Goal: Task Accomplishment & Management: Use online tool/utility

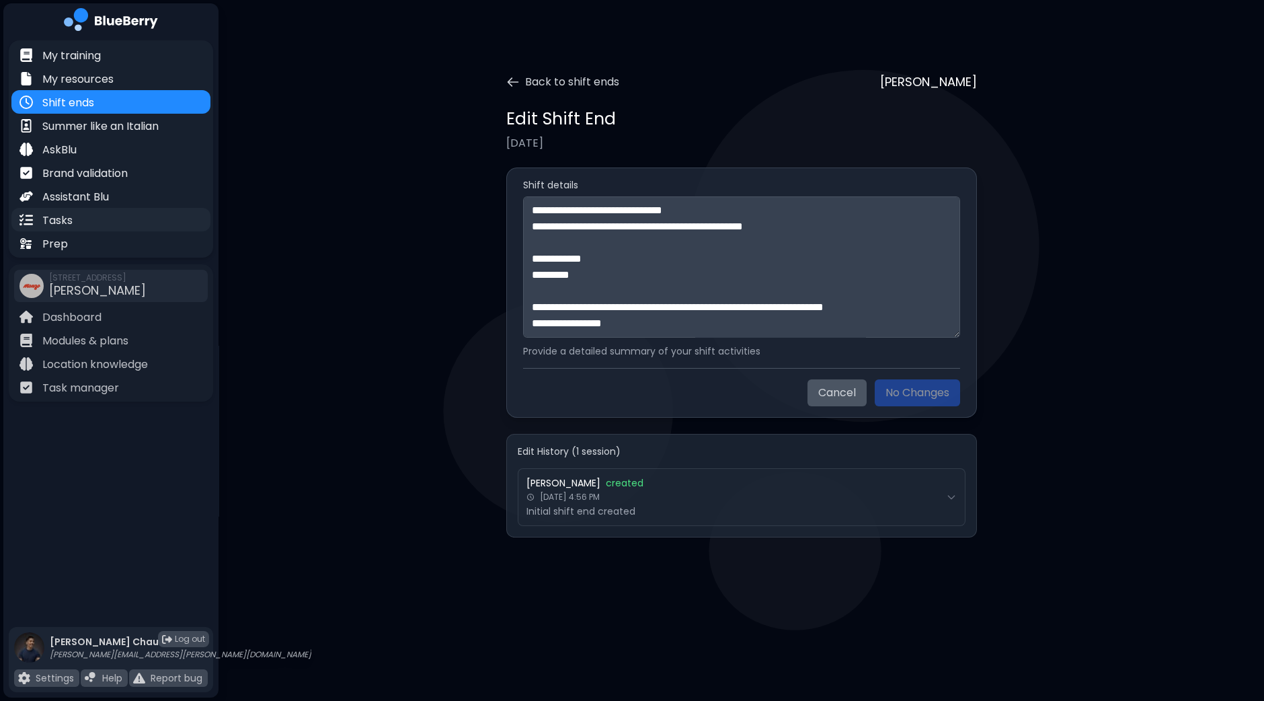
click at [81, 219] on div "Tasks" at bounding box center [110, 220] width 199 height 24
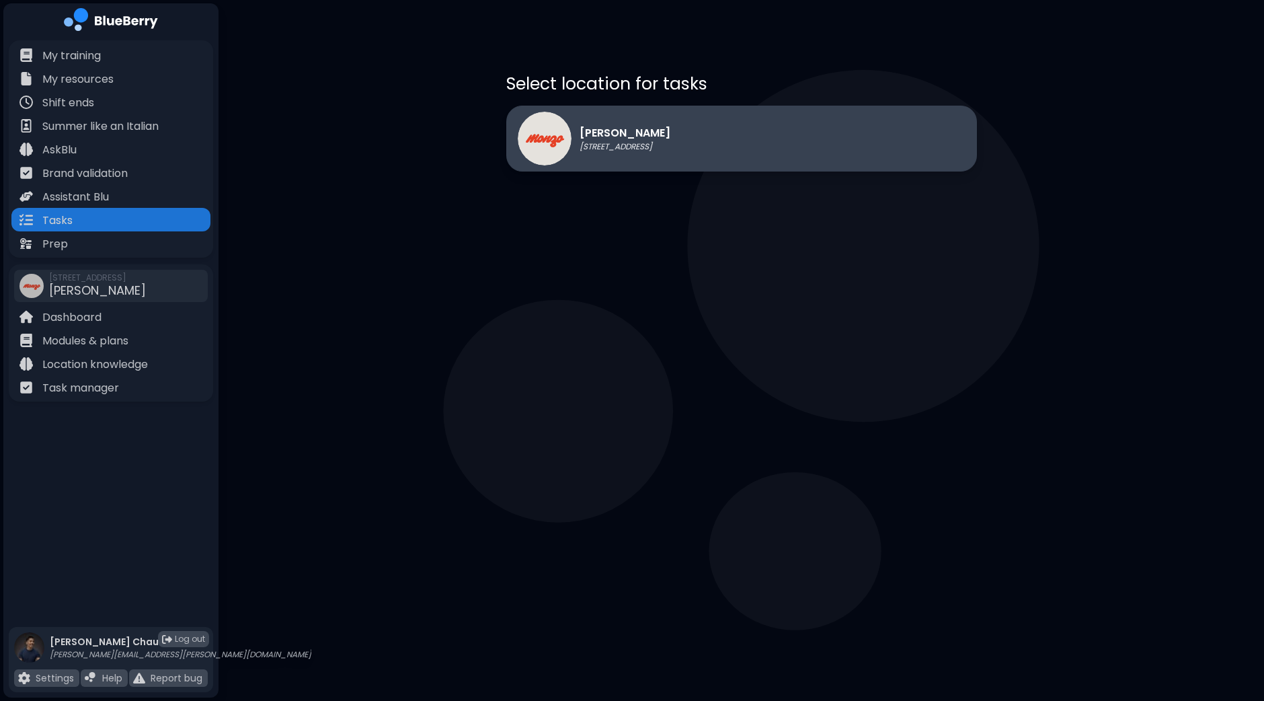
click at [733, 147] on div "[PERSON_NAME] [STREET_ADDRESS]" at bounding box center [741, 139] width 471 height 66
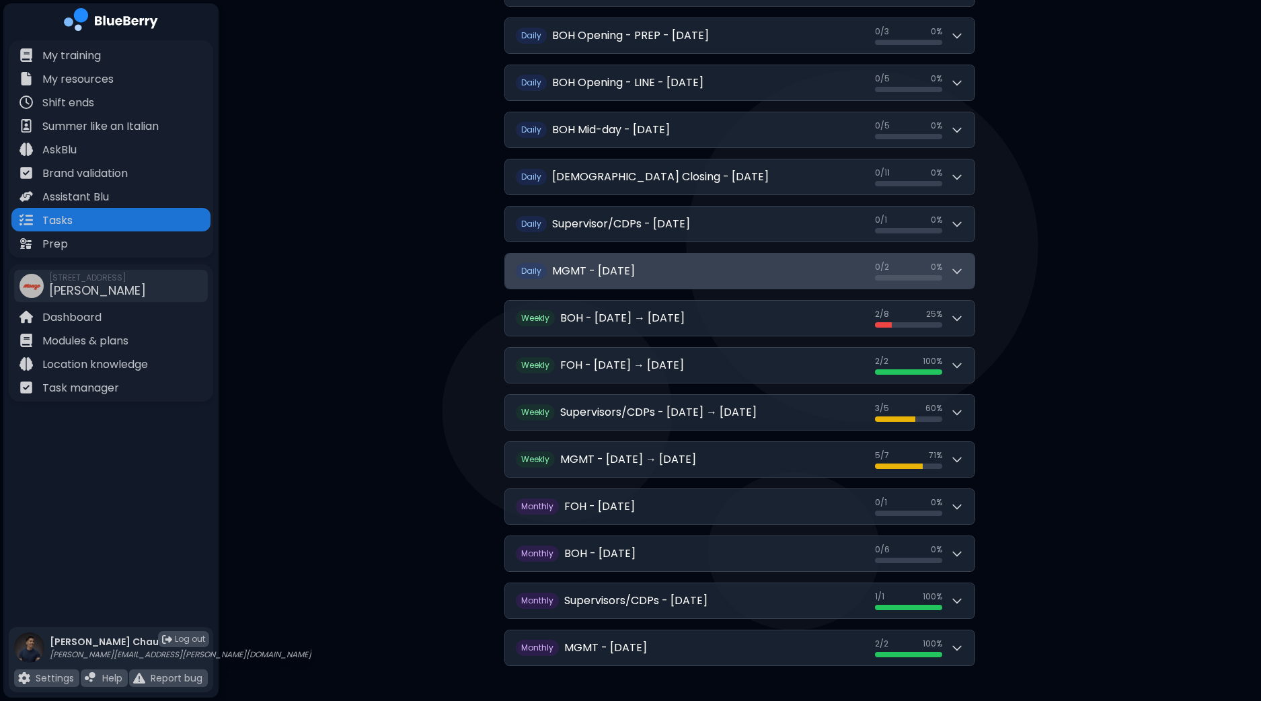
scroll to position [209, 0]
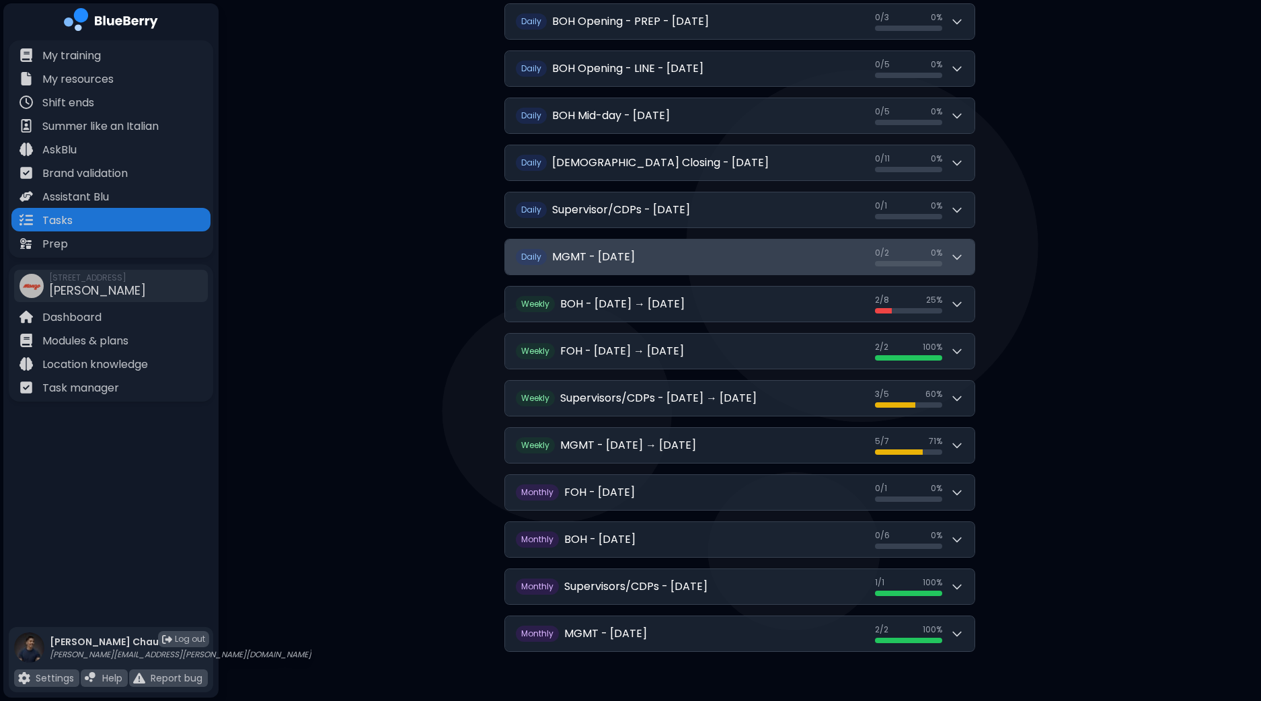
click at [955, 256] on icon at bounding box center [957, 258] width 8 height 4
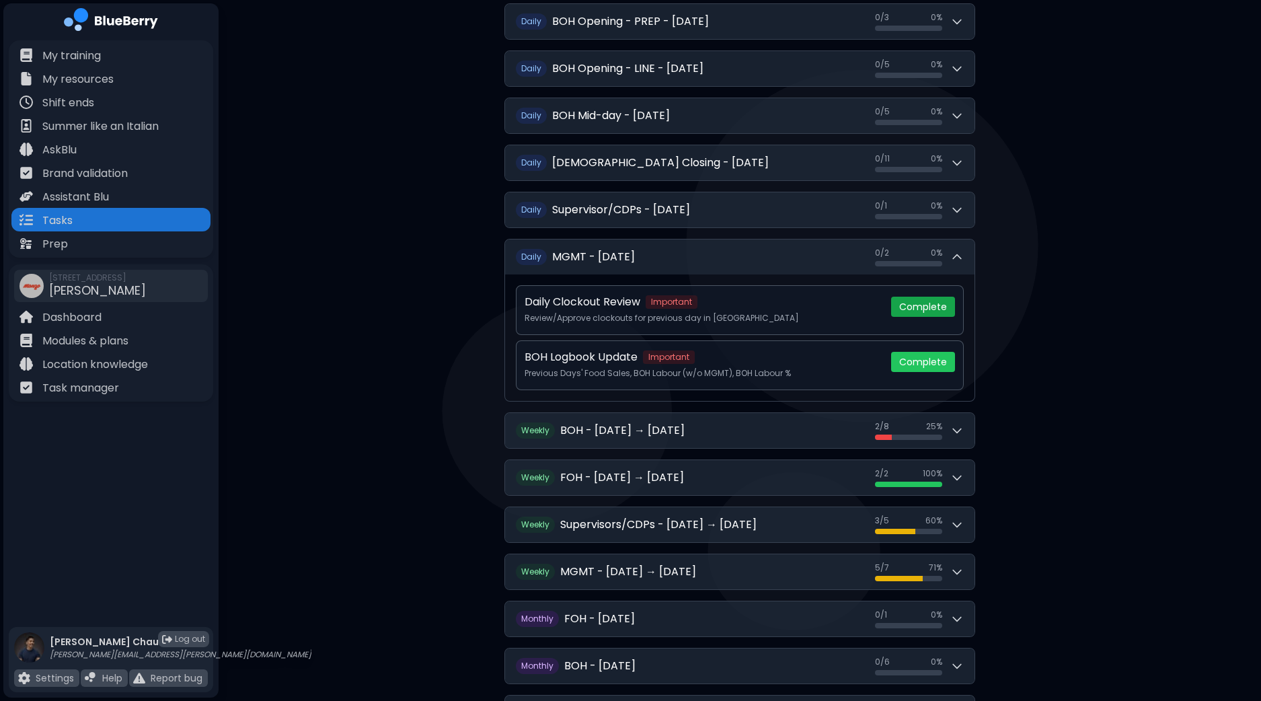
click at [938, 304] on button "Complete" at bounding box center [923, 307] width 64 height 20
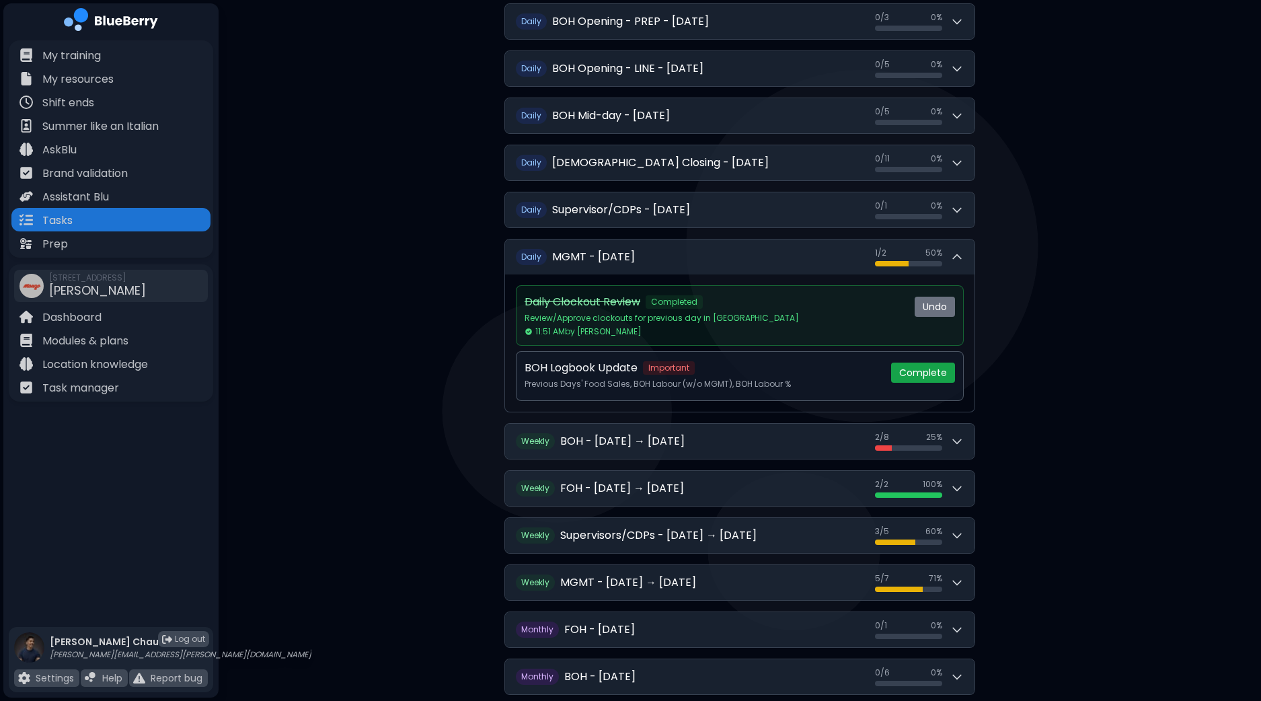
click at [941, 369] on button "Complete" at bounding box center [923, 373] width 64 height 20
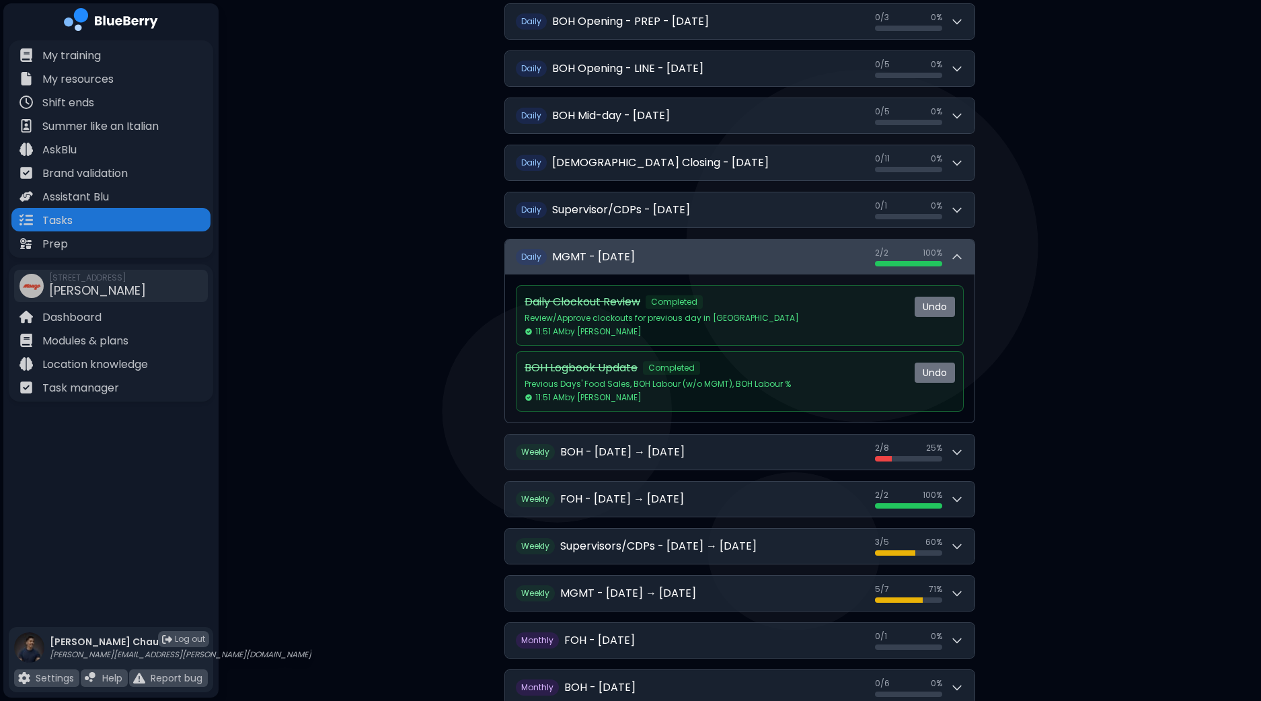
click at [962, 252] on icon at bounding box center [956, 256] width 13 height 13
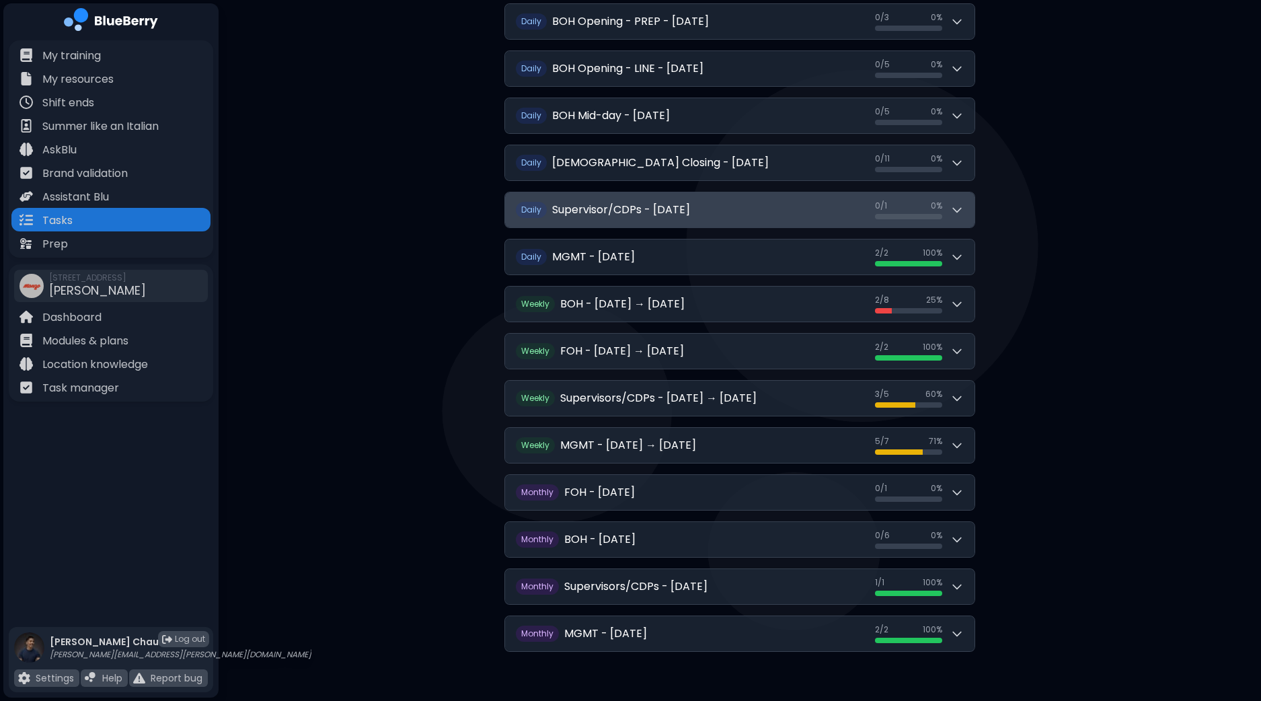
click at [960, 211] on icon at bounding box center [956, 209] width 13 height 13
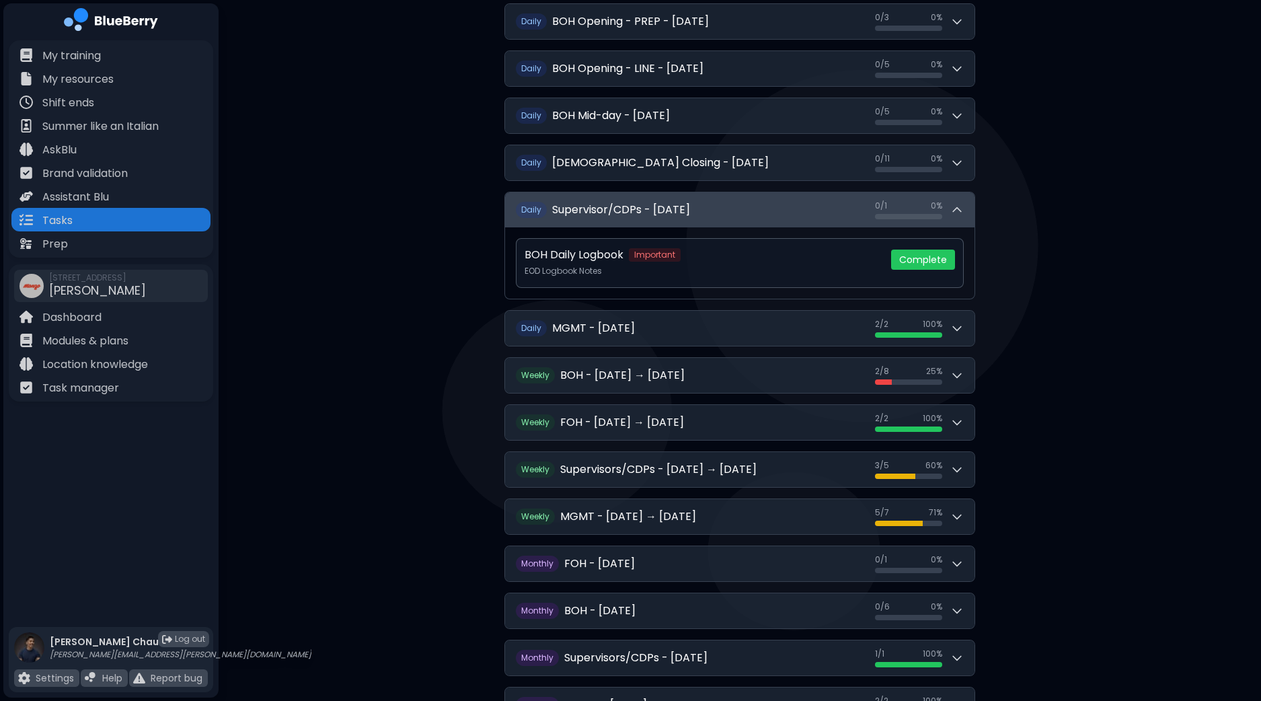
click at [960, 211] on icon at bounding box center [956, 209] width 13 height 13
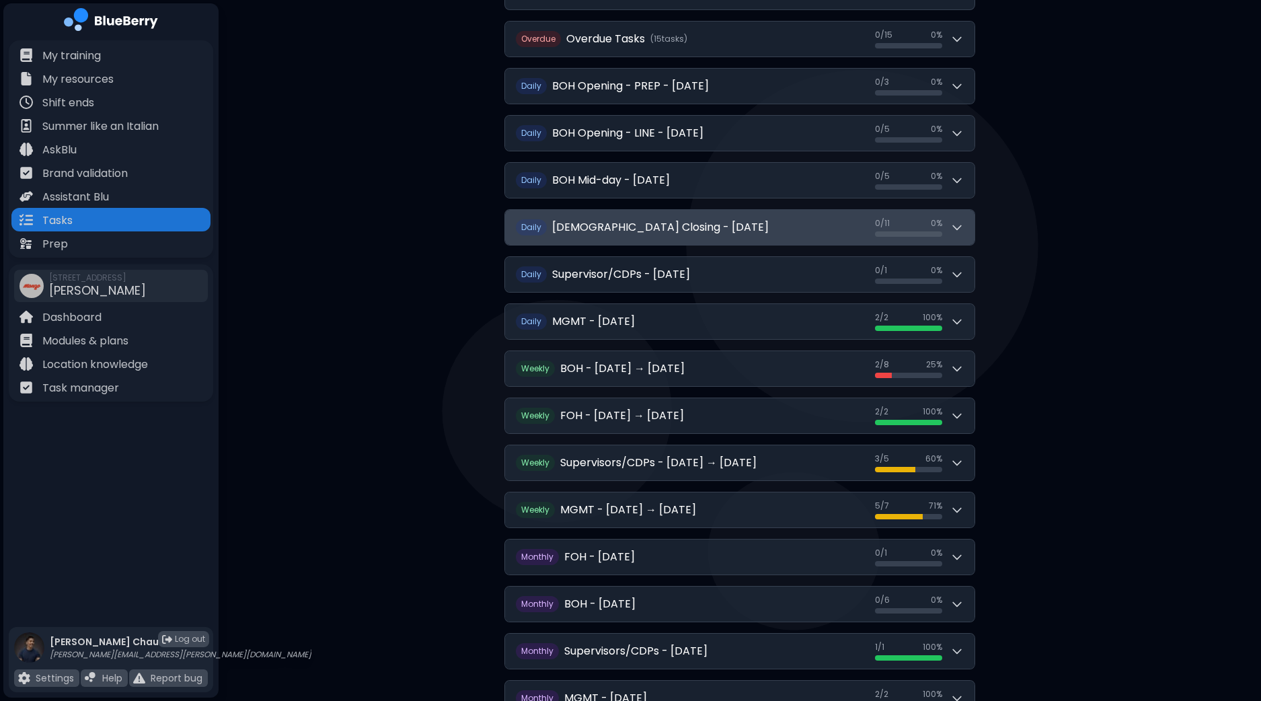
scroll to position [41, 0]
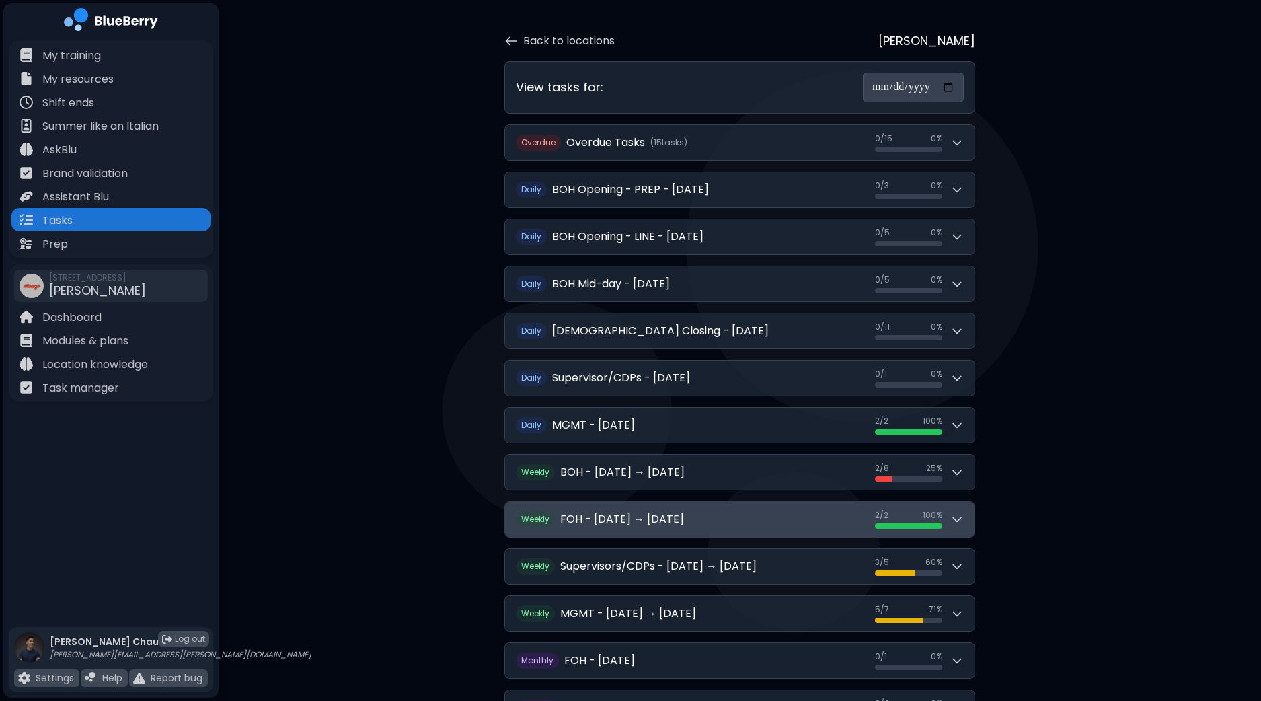
click at [965, 518] on button "Weekly FOH - [DATE] → [DATE] 2 / 2 2 / 2 100 %" at bounding box center [739, 519] width 469 height 35
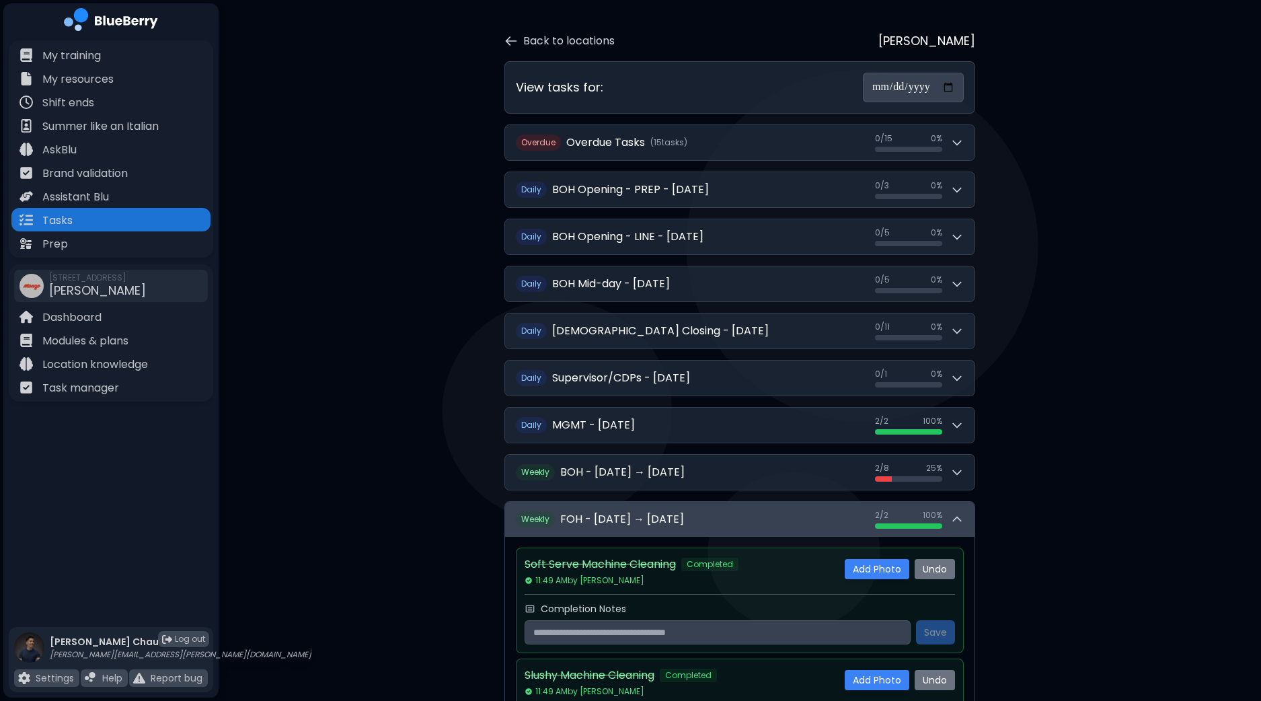
click at [965, 518] on button "Weekly FOH - [DATE] → [DATE] 2 / 2 2 / 2 100 %" at bounding box center [739, 519] width 469 height 35
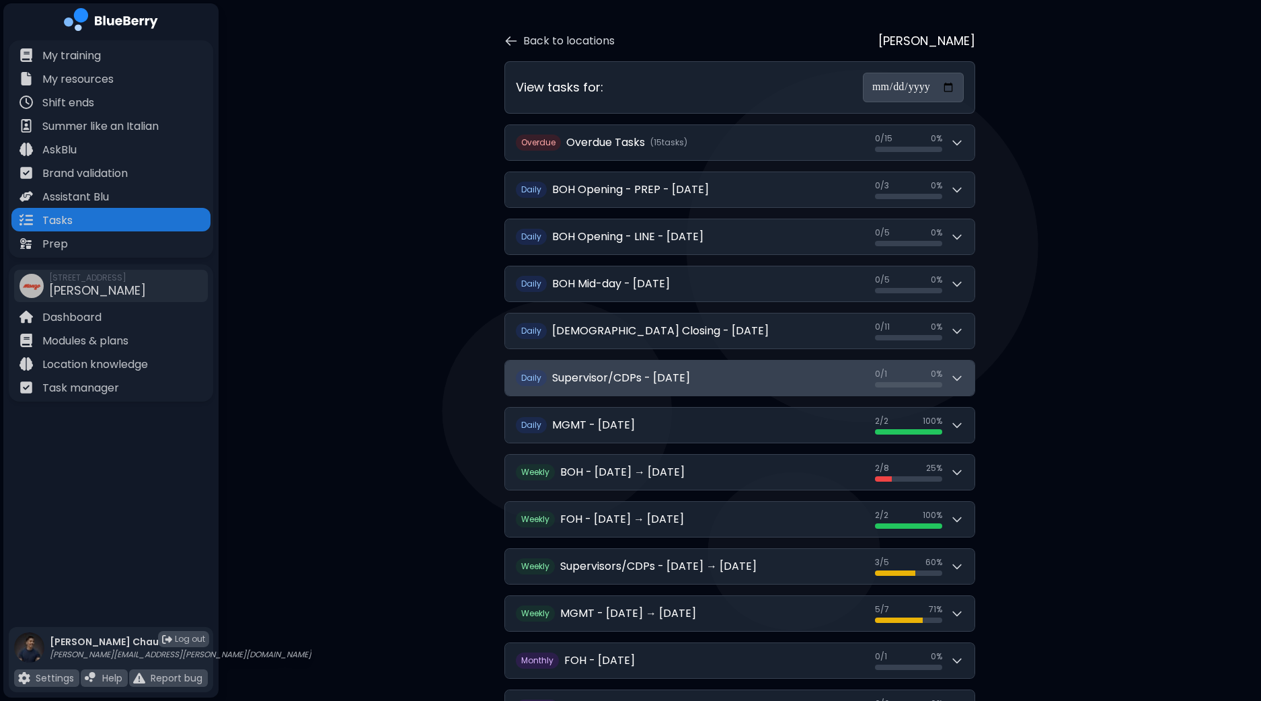
click at [962, 377] on icon at bounding box center [956, 377] width 13 height 13
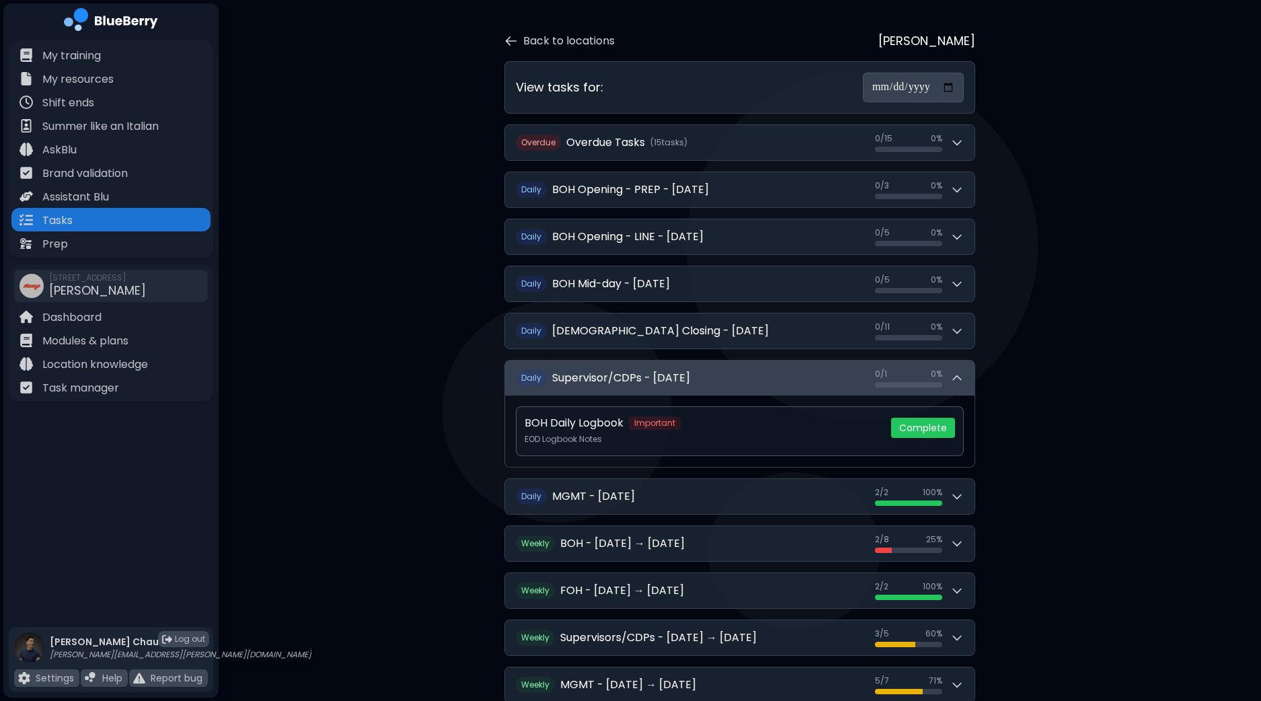
click at [962, 377] on icon at bounding box center [956, 377] width 13 height 13
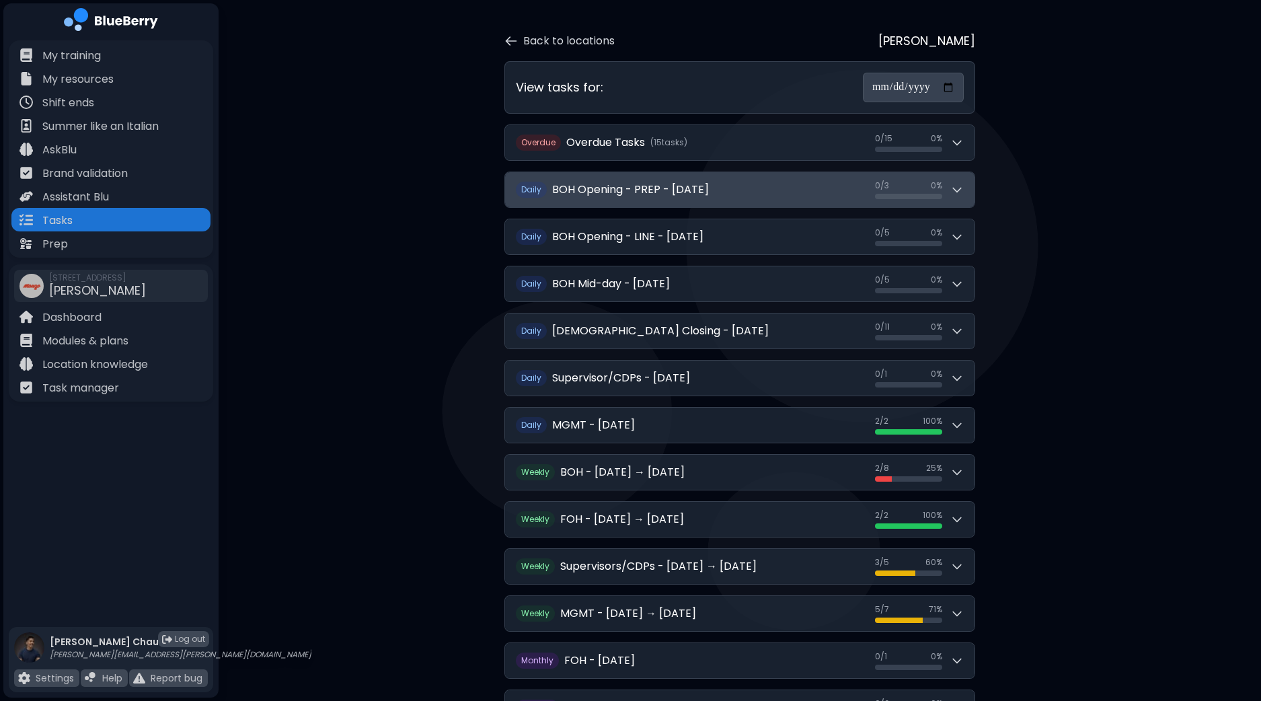
scroll to position [14, 0]
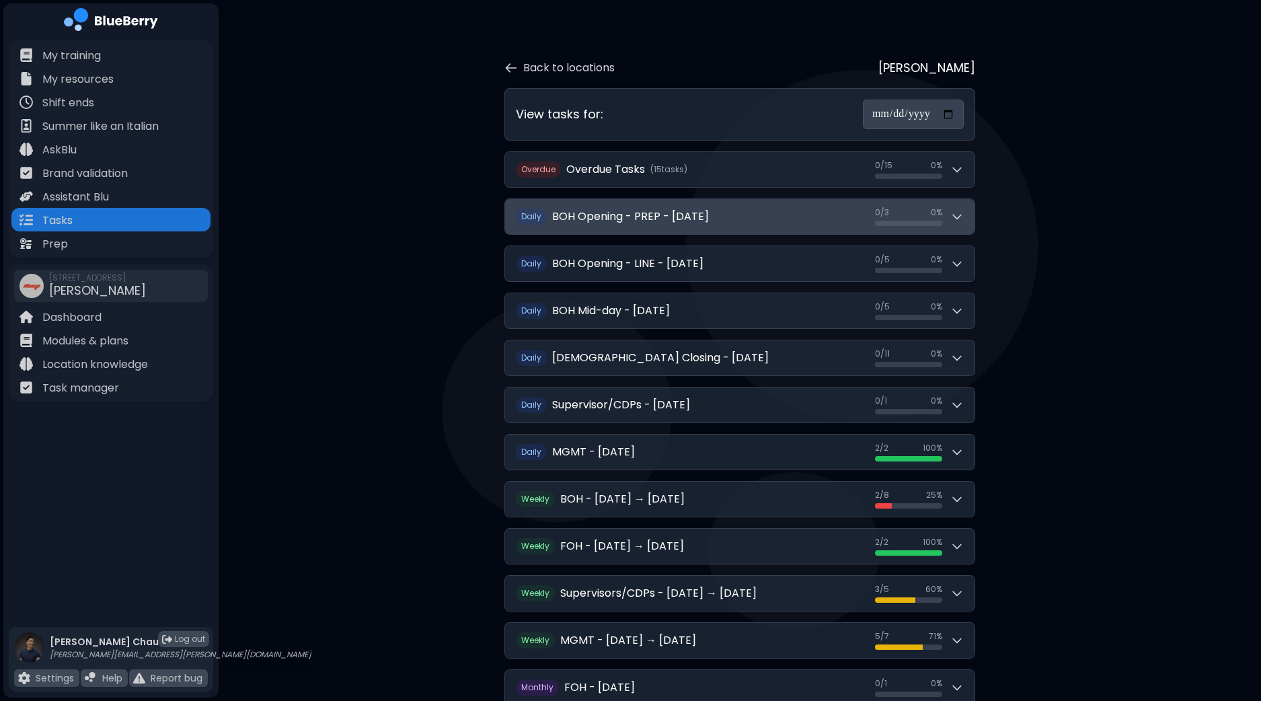
click at [966, 177] on div "Overdue Overdue Tasks ( 15 task s ) 0 / 15 0 / 15 0 % Daily BOH Opening - PREP …" at bounding box center [739, 498] width 471 height 695
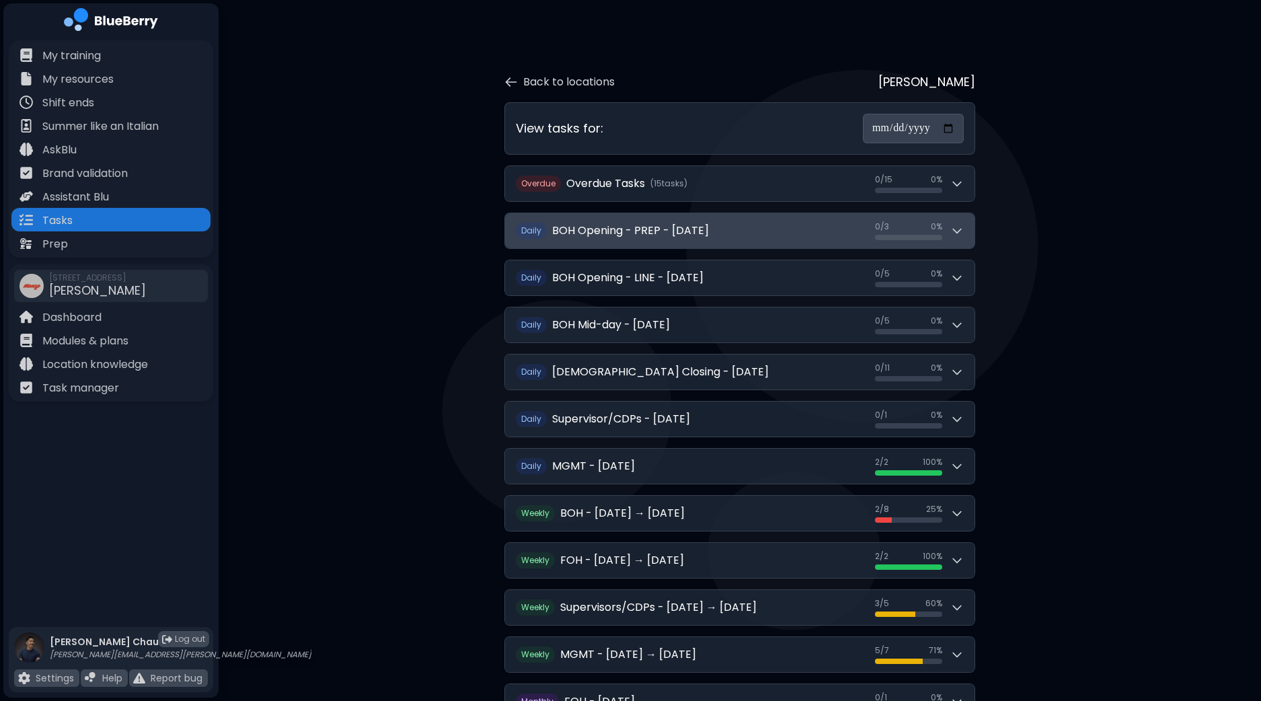
click at [964, 231] on button "Daily BOH Opening - PREP - [DATE] 0 / 3 0 / 3 0 %" at bounding box center [739, 230] width 469 height 35
